Goal: Navigation & Orientation: Find specific page/section

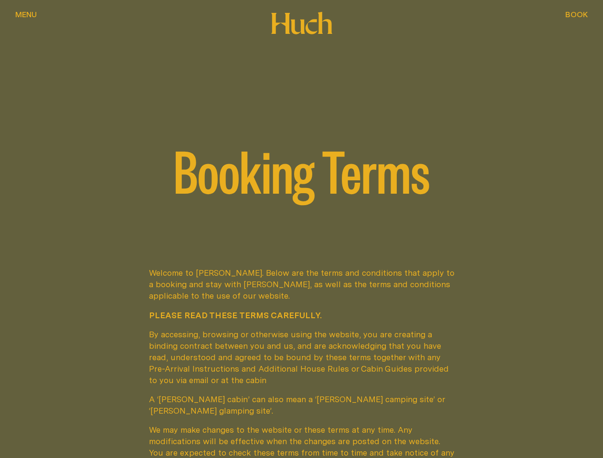
click at [30, 18] on span "Menu" at bounding box center [25, 15] width 21 height 8
click at [573, 23] on div at bounding box center [301, 229] width 603 height 458
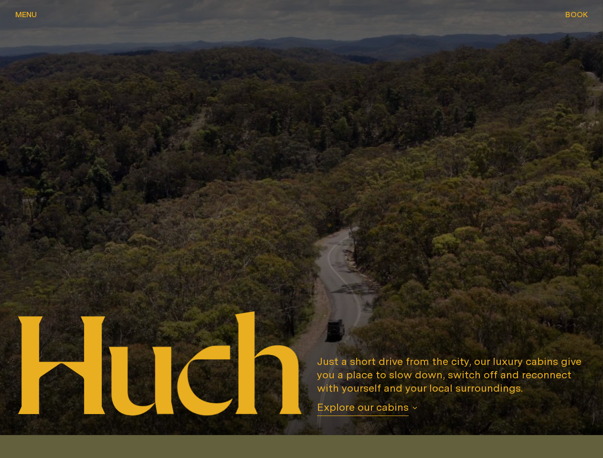
click at [30, 18] on span "Menu" at bounding box center [25, 15] width 21 height 8
click at [573, 23] on div at bounding box center [301, 229] width 603 height 458
click at [389, 408] on span "Explore our cabins" at bounding box center [363, 409] width 92 height 16
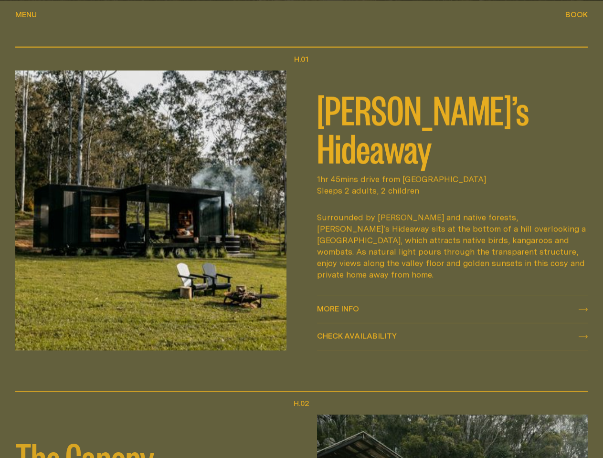
scroll to position [435, 0]
